Goal: Check status: Check status

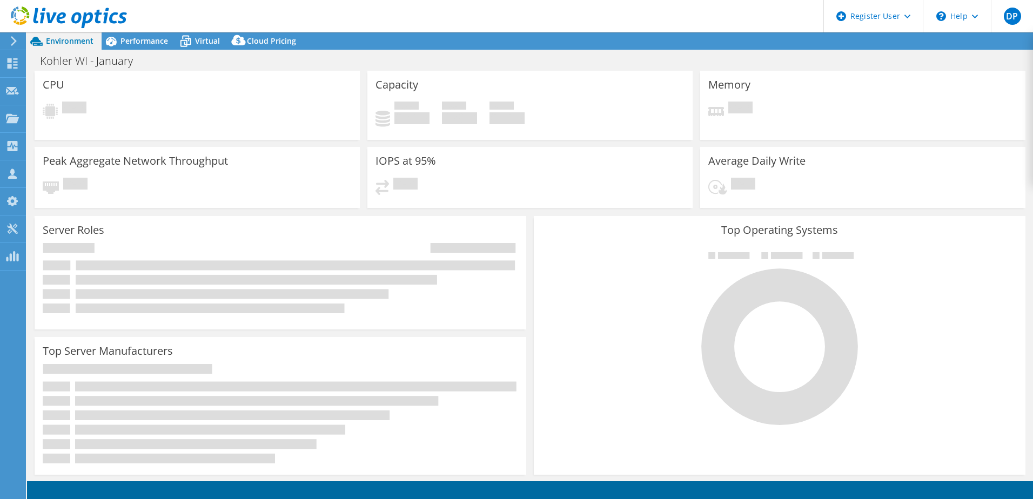
select select "USEast"
select select "USD"
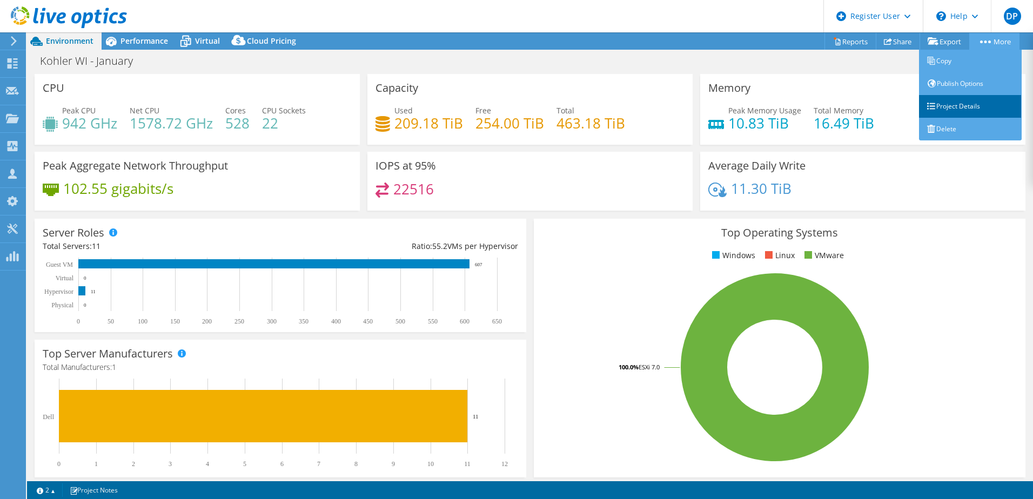
click at [953, 107] on link "Project Details" at bounding box center [970, 106] width 103 height 23
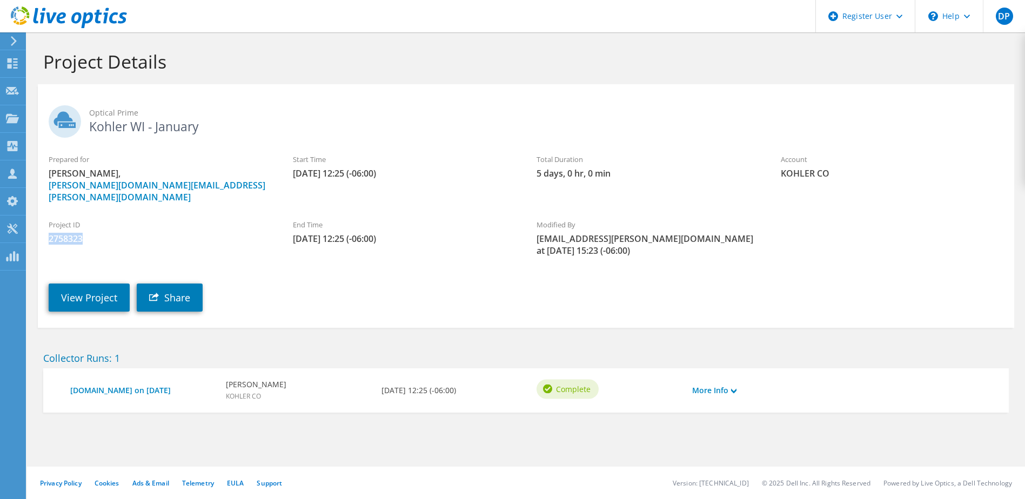
drag, startPoint x: 72, startPoint y: 225, endPoint x: 46, endPoint y: 227, distance: 26.0
click at [46, 227] on div "Project ID 2758323" at bounding box center [160, 232] width 244 height 36
copy span "2758323"
click at [93, 284] on link "View Project" at bounding box center [89, 298] width 81 height 28
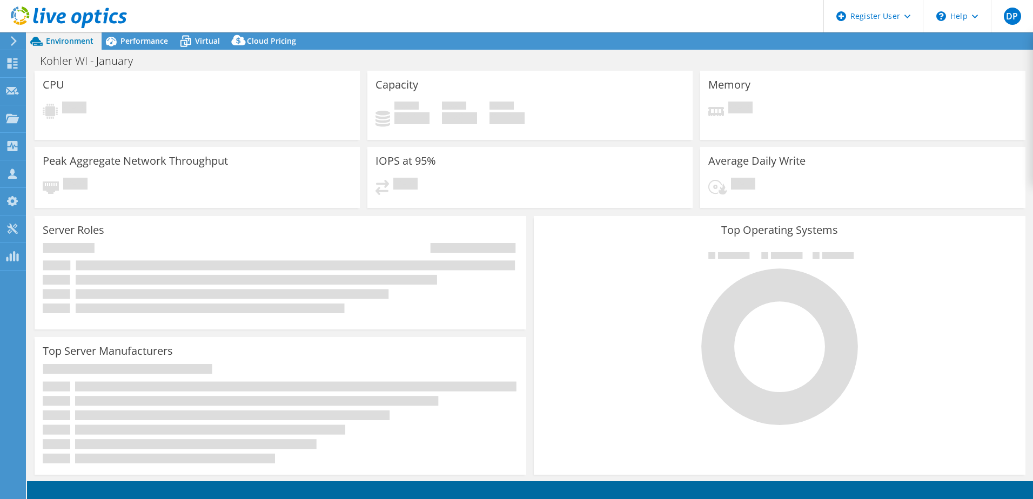
select select "USEast"
select select "USD"
